Goal: Task Accomplishment & Management: Complete application form

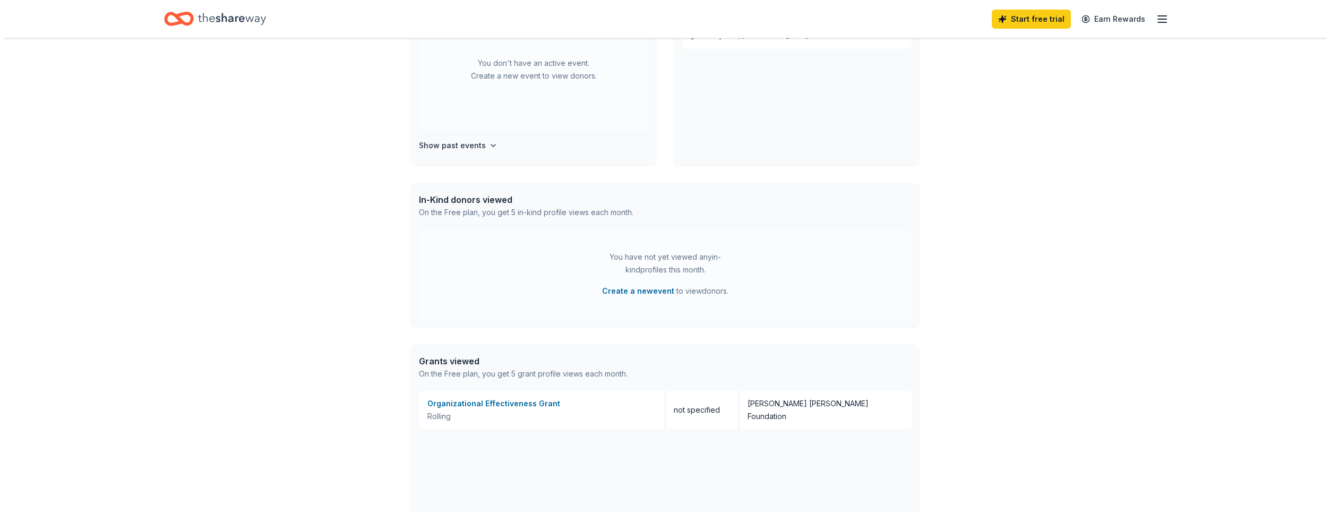
scroll to position [319, 0]
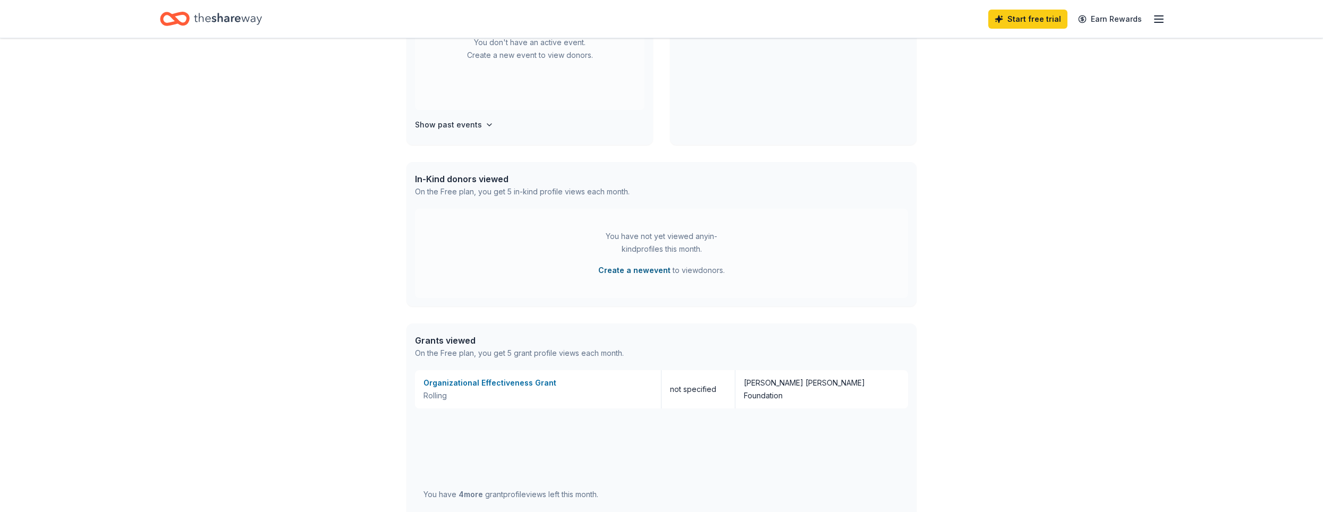
click at [617, 271] on button "Create a new event" at bounding box center [634, 270] width 72 height 13
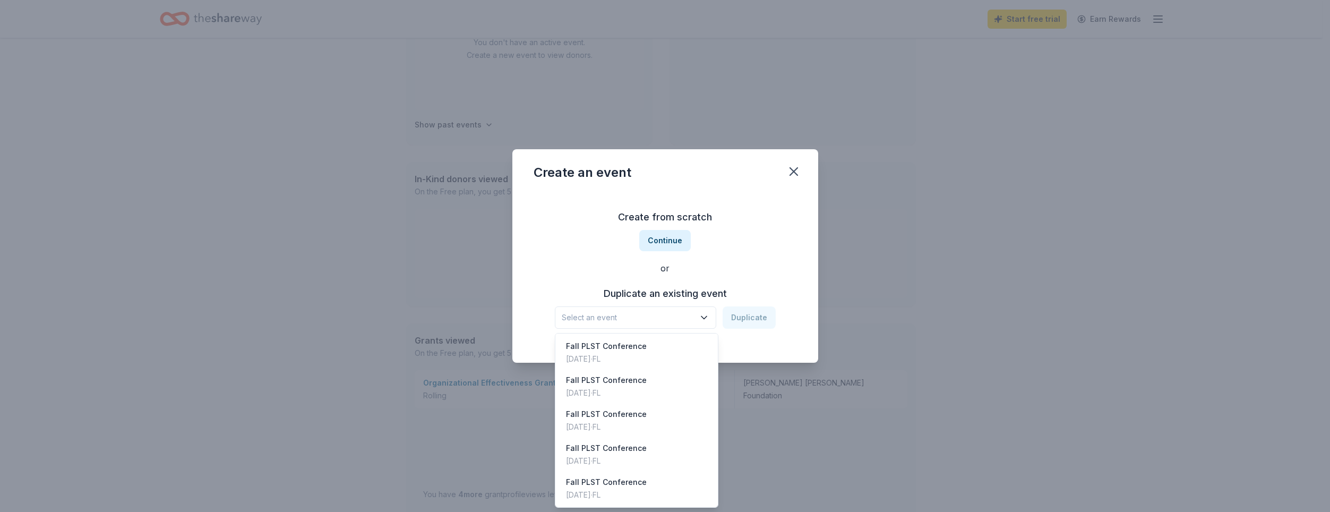
click at [701, 319] on icon "button" at bounding box center [704, 317] width 11 height 11
click at [600, 355] on div "[DATE] · [GEOGRAPHIC_DATA]" at bounding box center [606, 359] width 81 height 13
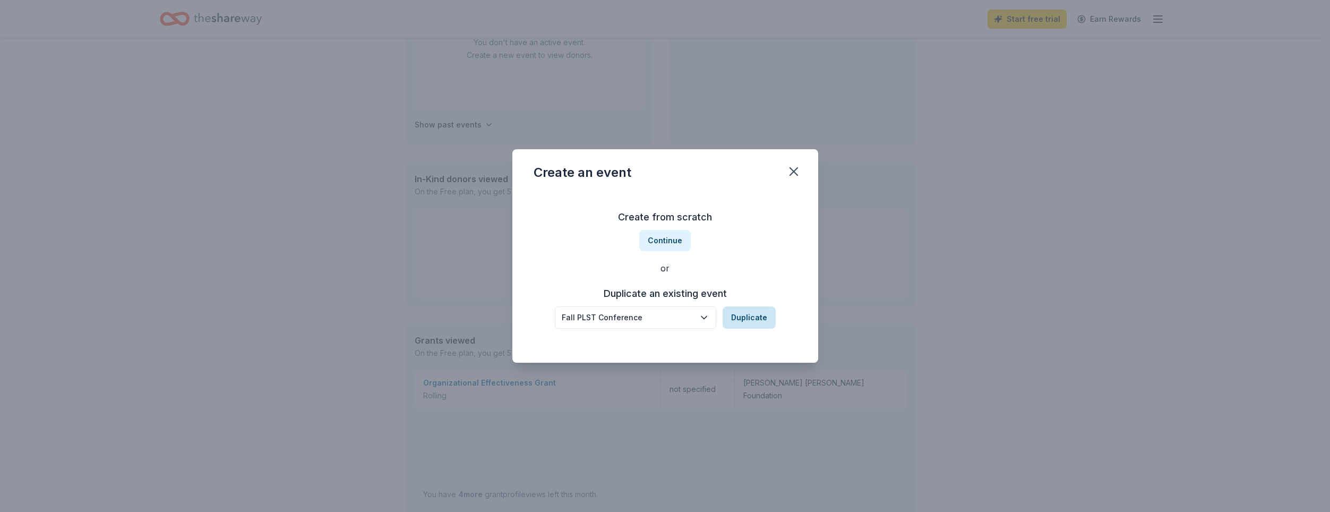
click at [745, 315] on button "Duplicate" at bounding box center [749, 317] width 53 height 22
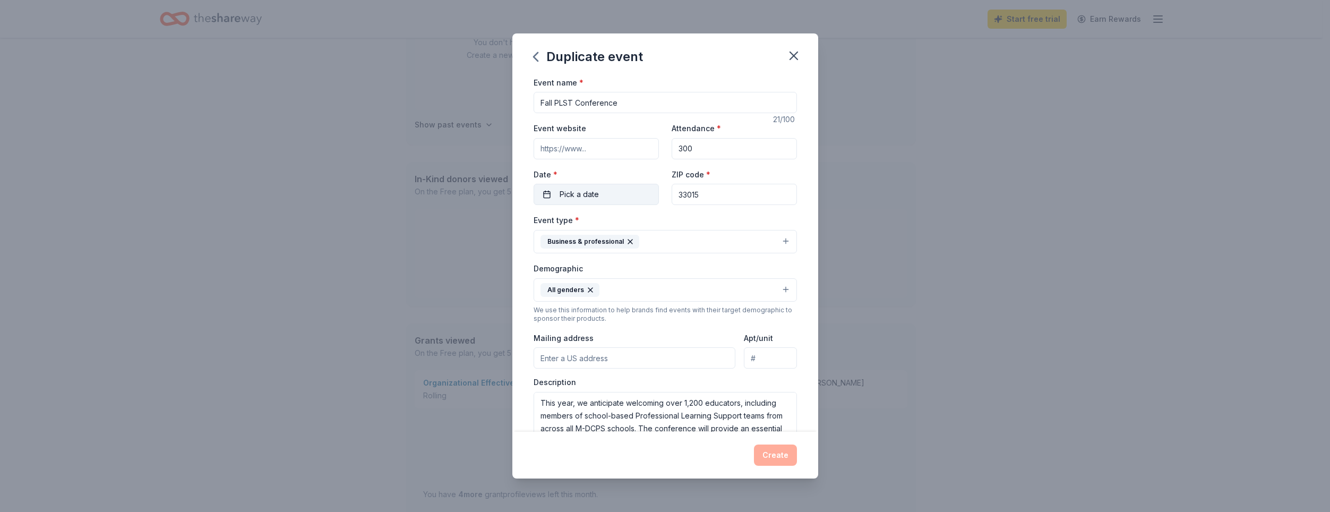
click at [542, 197] on button "Pick a date" at bounding box center [596, 194] width 125 height 21
click at [554, 326] on button "20" at bounding box center [556, 332] width 19 height 19
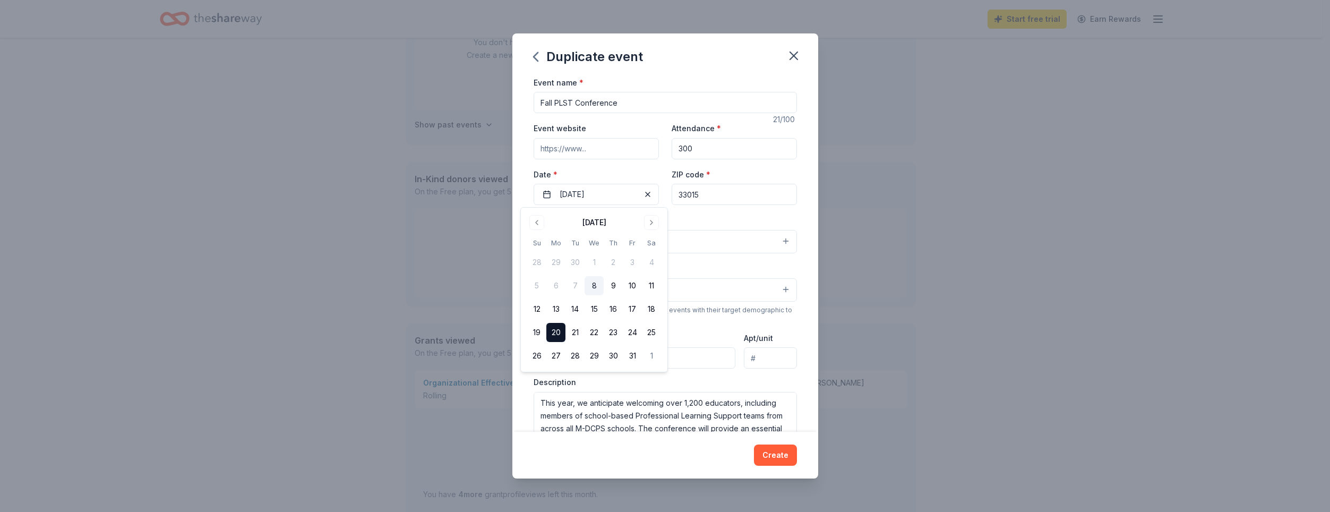
click at [885, 344] on div "Duplicate event Event name * Fall PLST Conference 21 /100 Event website Attenda…" at bounding box center [665, 256] width 1330 height 512
click at [621, 357] on input "Mailing address" at bounding box center [635, 357] width 202 height 21
type input "[STREET_ADDRESS]"
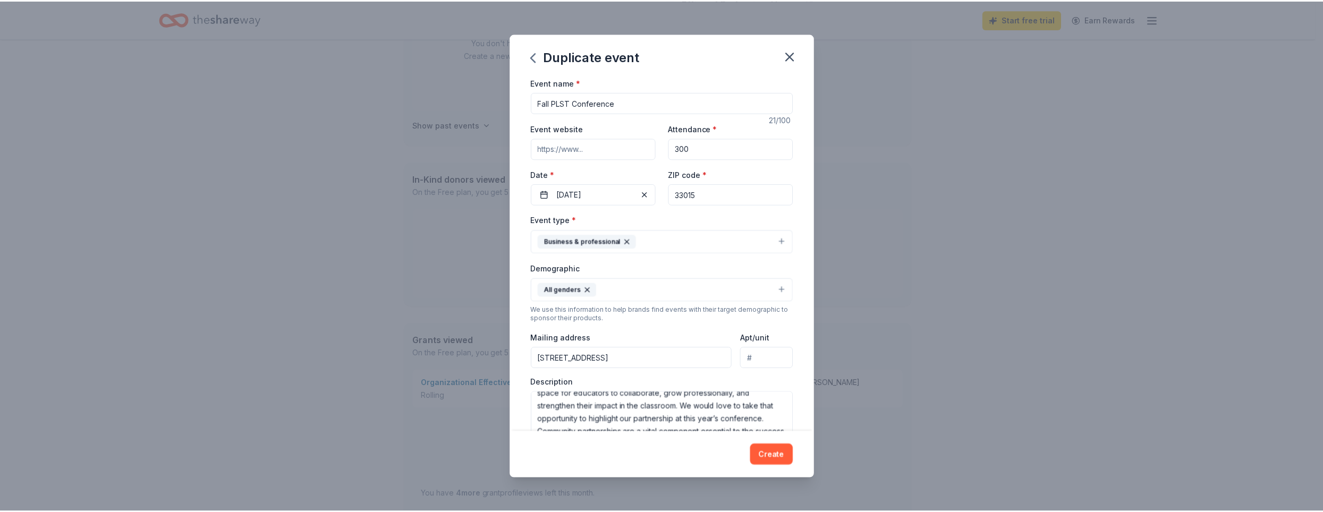
scroll to position [93, 0]
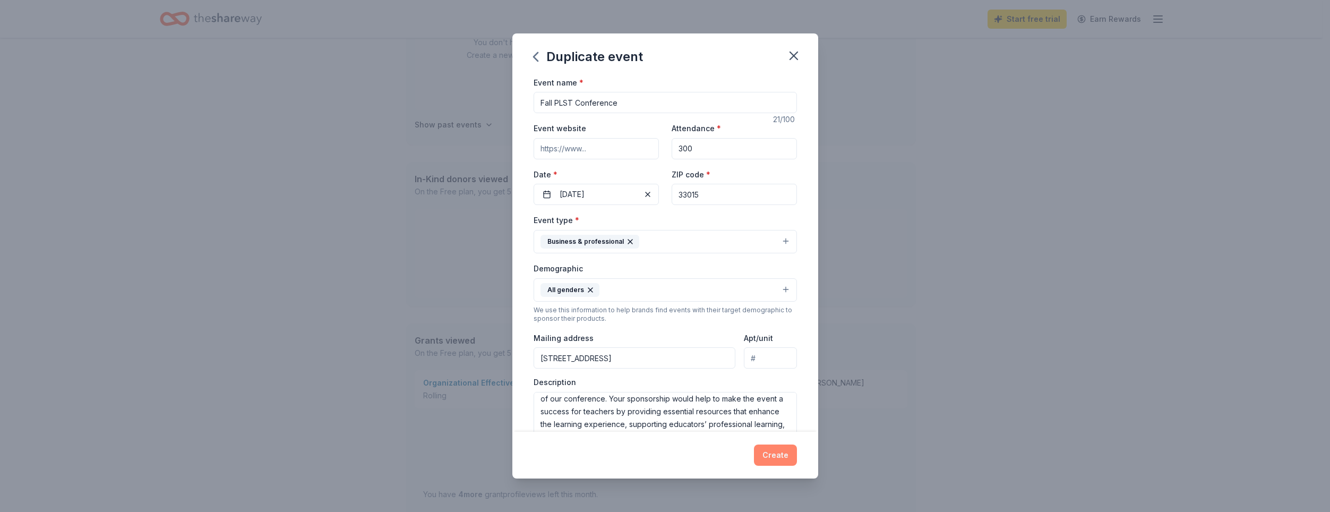
click at [777, 454] on button "Create" at bounding box center [775, 455] width 43 height 21
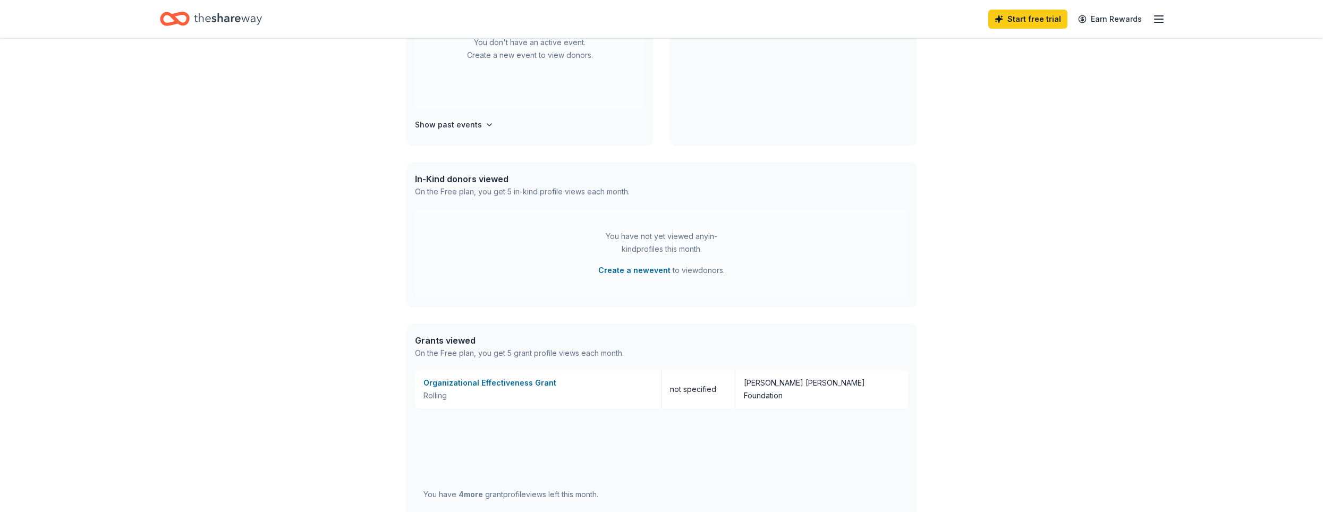
scroll to position [237, 0]
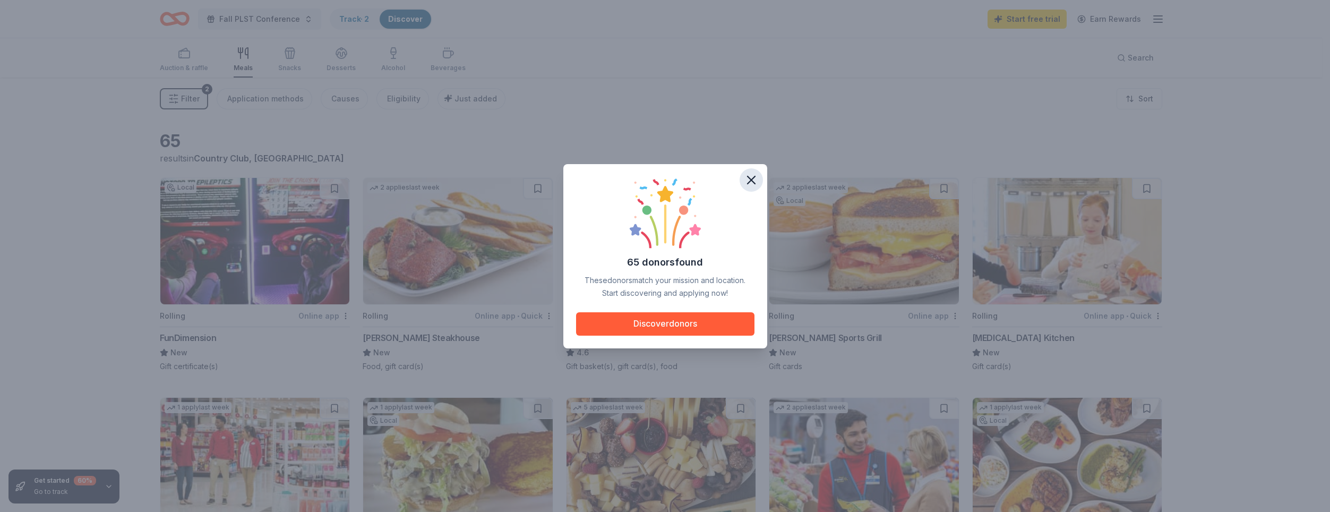
click at [750, 180] on icon "button" at bounding box center [751, 180] width 15 height 15
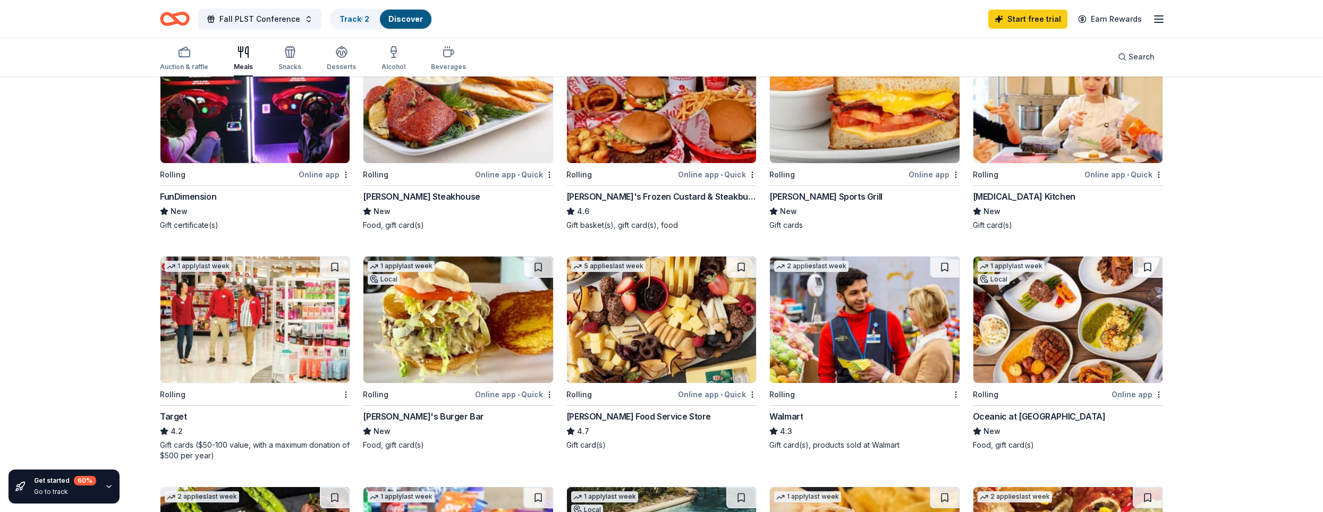
scroll to position [159, 0]
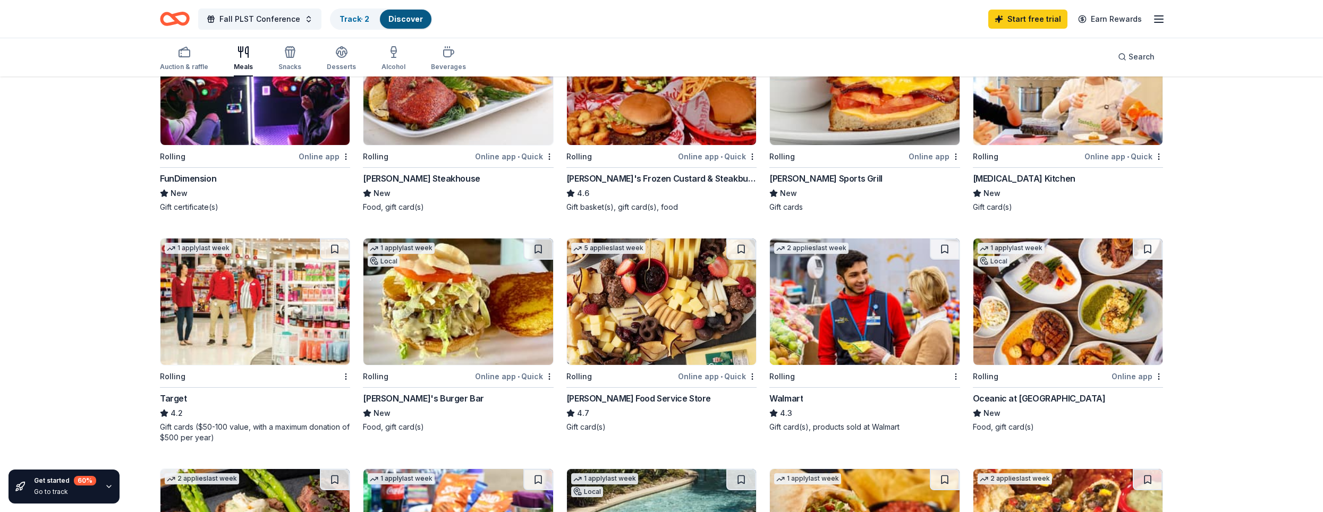
click at [233, 331] on img at bounding box center [254, 301] width 189 height 126
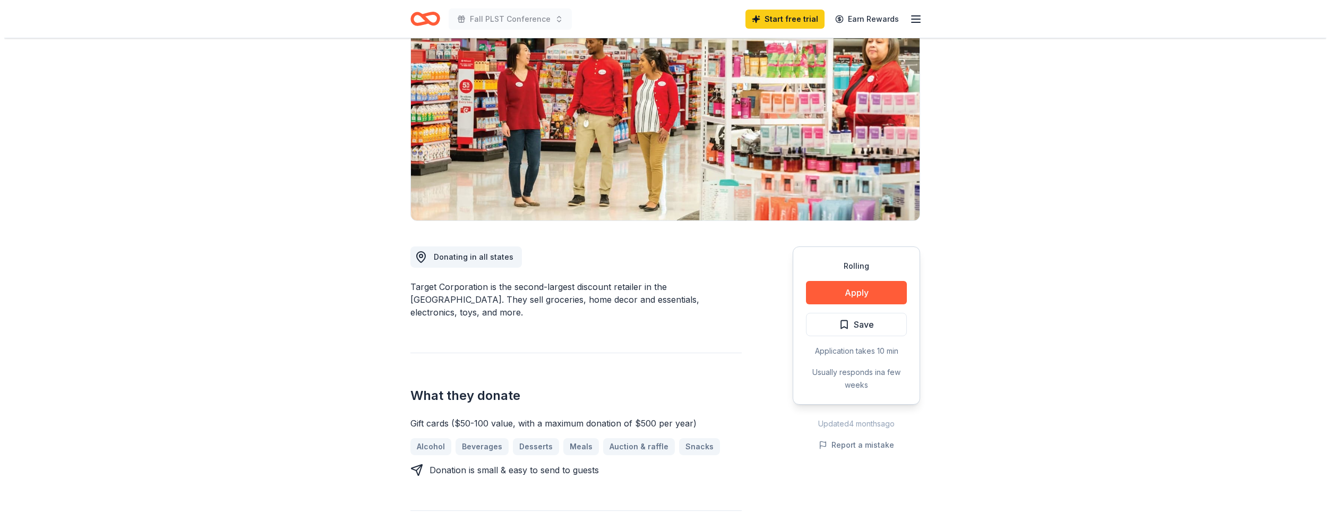
scroll to position [106, 0]
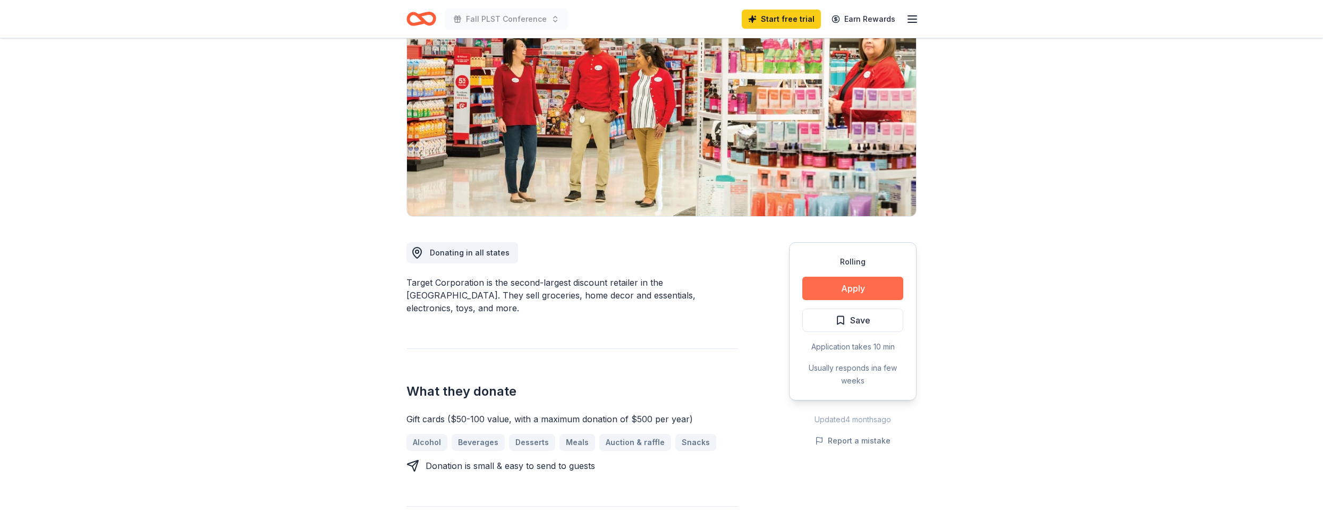
click at [847, 288] on button "Apply" at bounding box center [852, 288] width 101 height 23
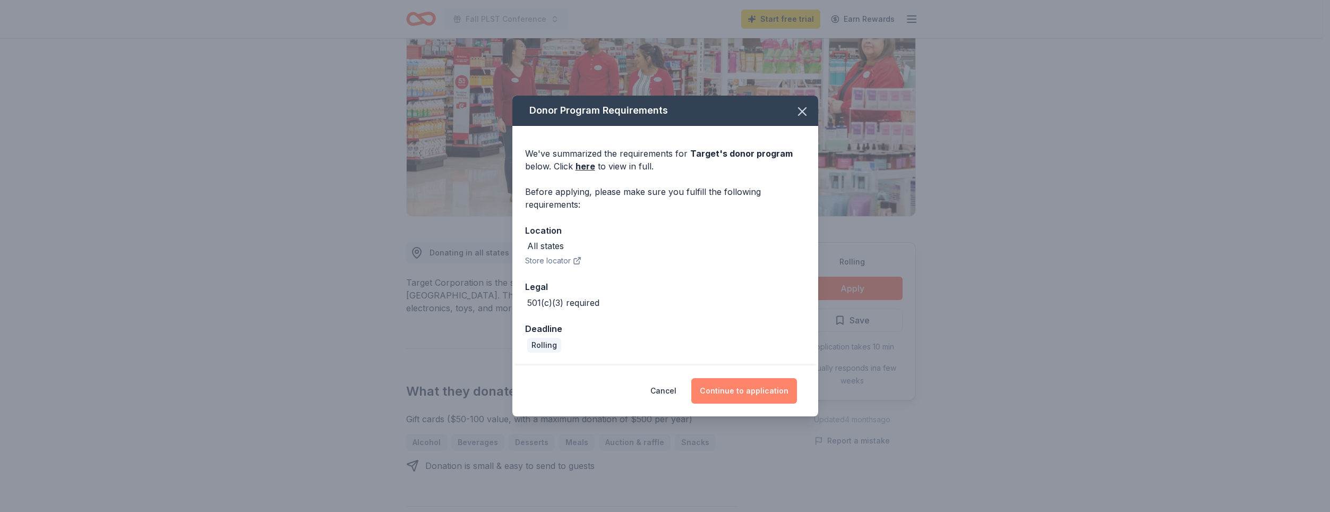
click at [757, 393] on button "Continue to application" at bounding box center [745, 390] width 106 height 25
